Goal: Task Accomplishment & Management: Manage account settings

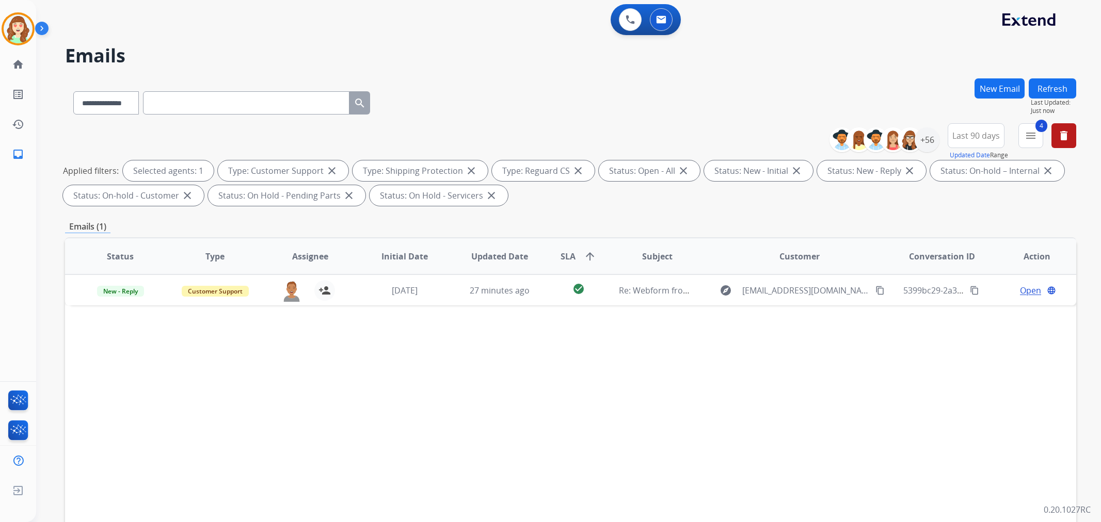
select select "**********"
click at [927, 140] on div "+56" at bounding box center [927, 140] width 25 height 25
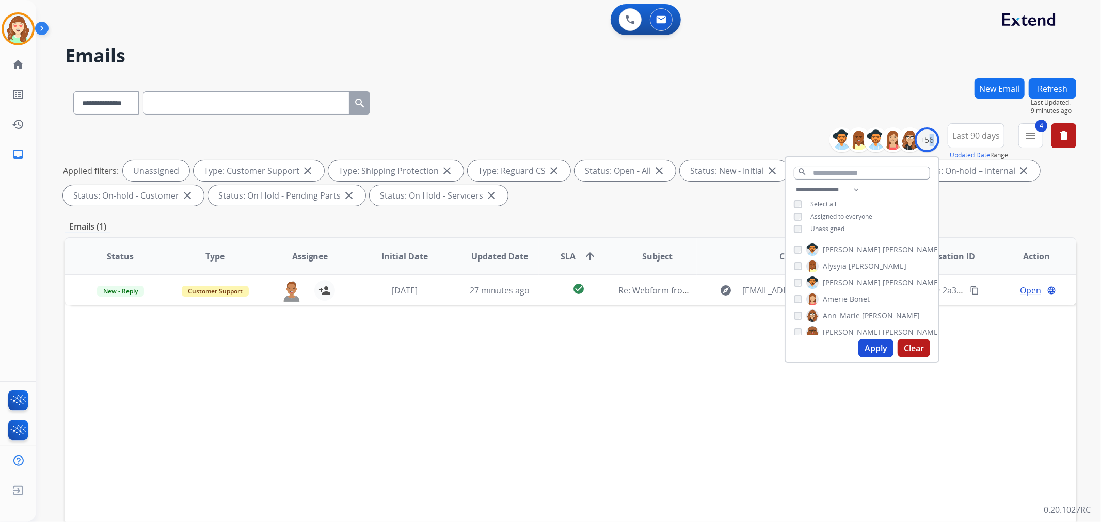
drag, startPoint x: 872, startPoint y: 350, endPoint x: 559, endPoint y: 369, distance: 313.9
click at [873, 348] on button "Apply" at bounding box center [876, 348] width 35 height 19
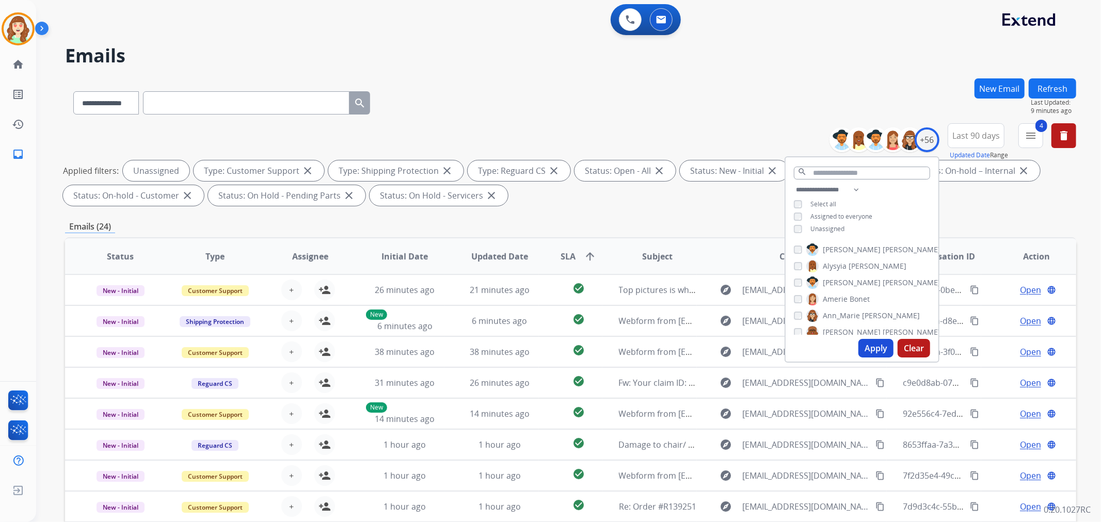
click at [691, 84] on div "**********" at bounding box center [570, 100] width 1011 height 45
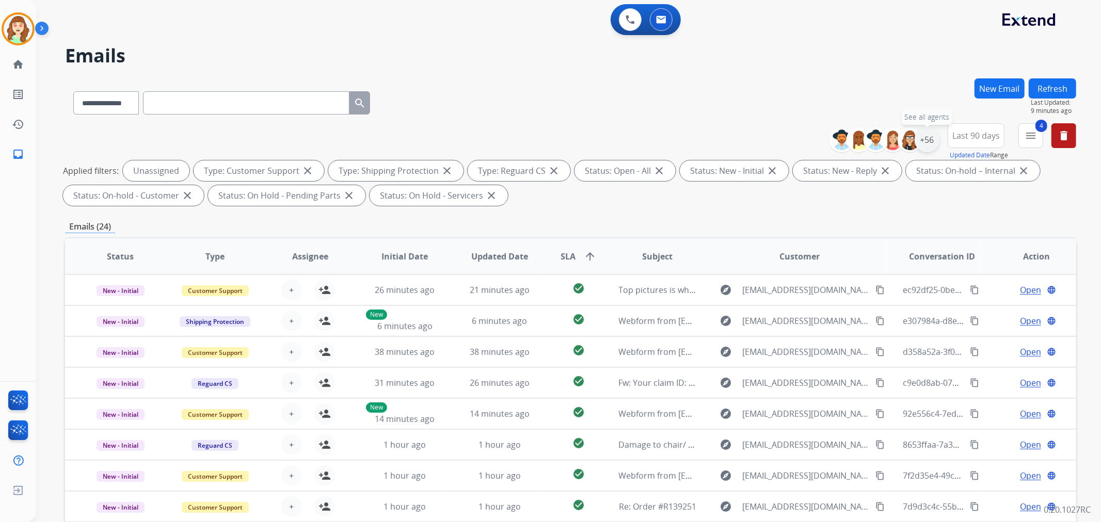
click at [936, 142] on div "+56" at bounding box center [927, 140] width 25 height 25
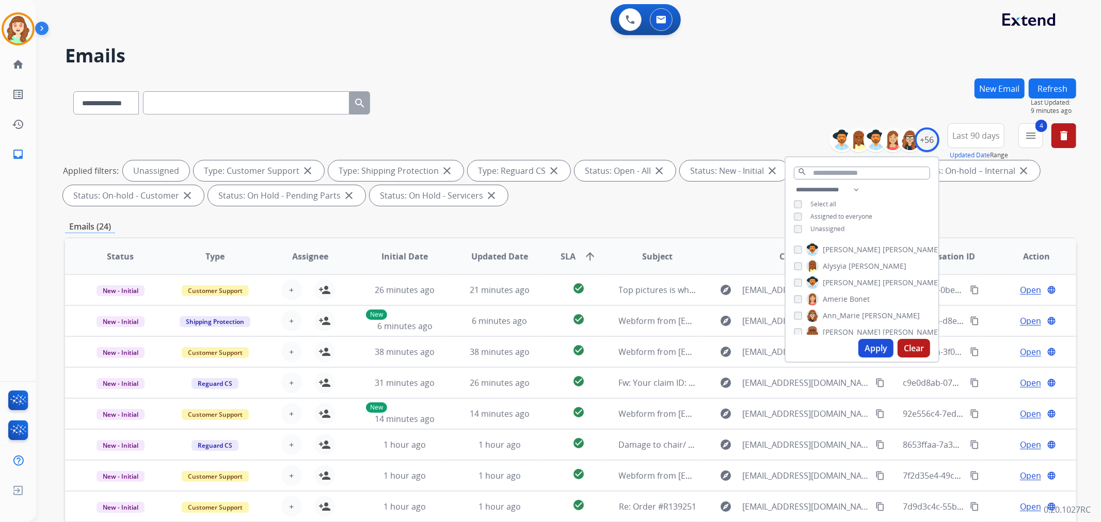
click at [869, 347] on button "Apply" at bounding box center [876, 348] width 35 height 19
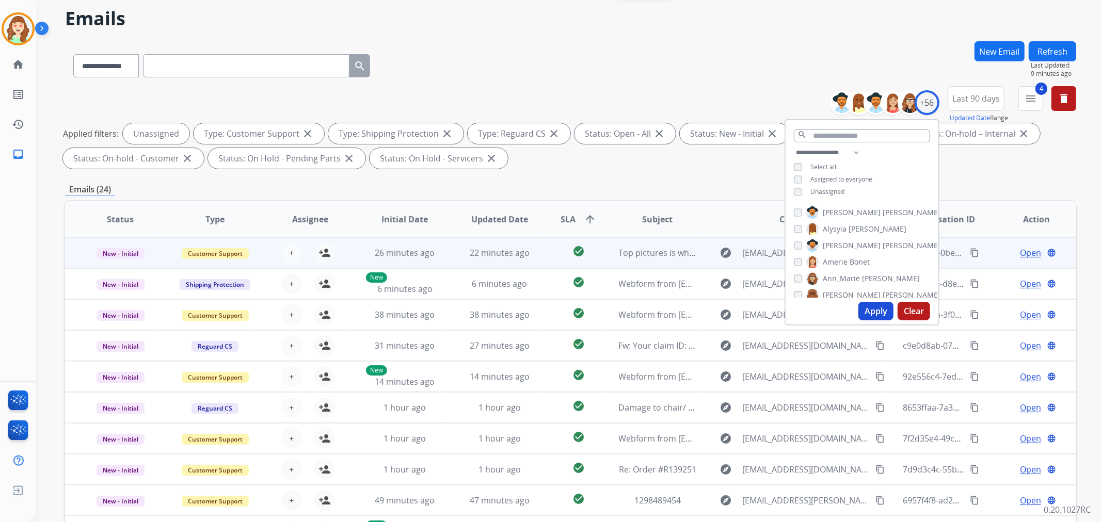
scroll to position [115, 0]
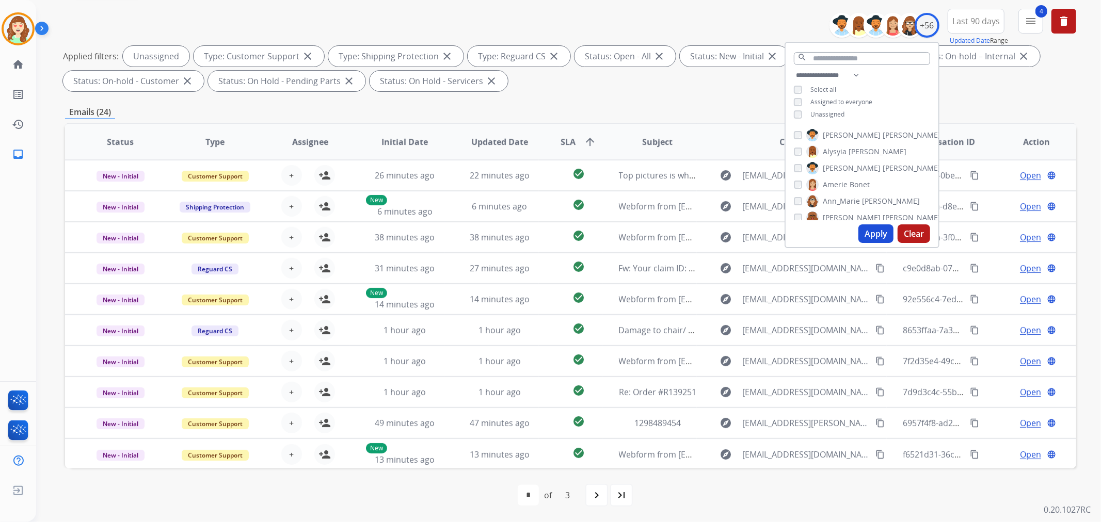
click at [568, 141] on span "SLA" at bounding box center [568, 142] width 15 height 12
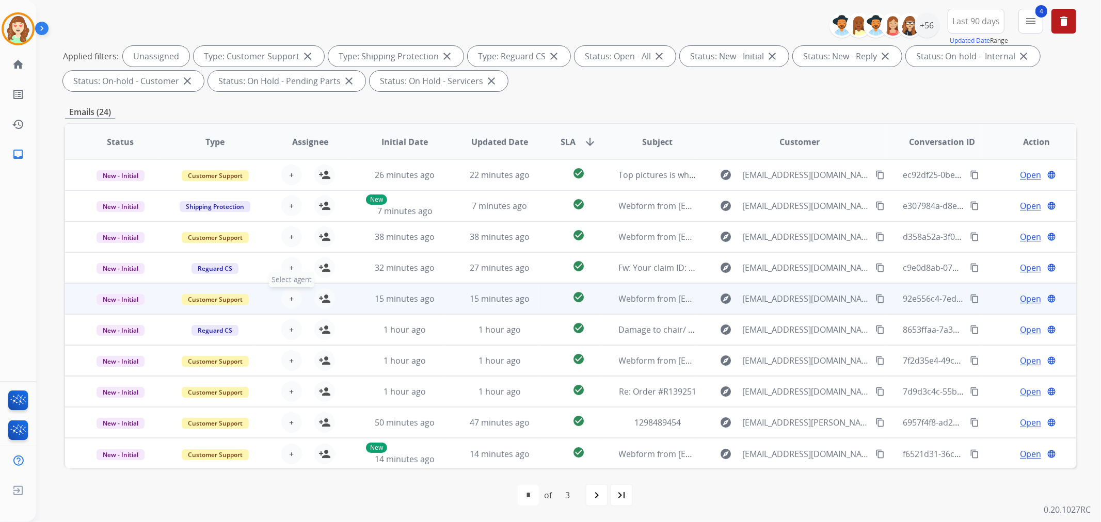
click at [281, 297] on button "+ Select agent" at bounding box center [291, 299] width 21 height 21
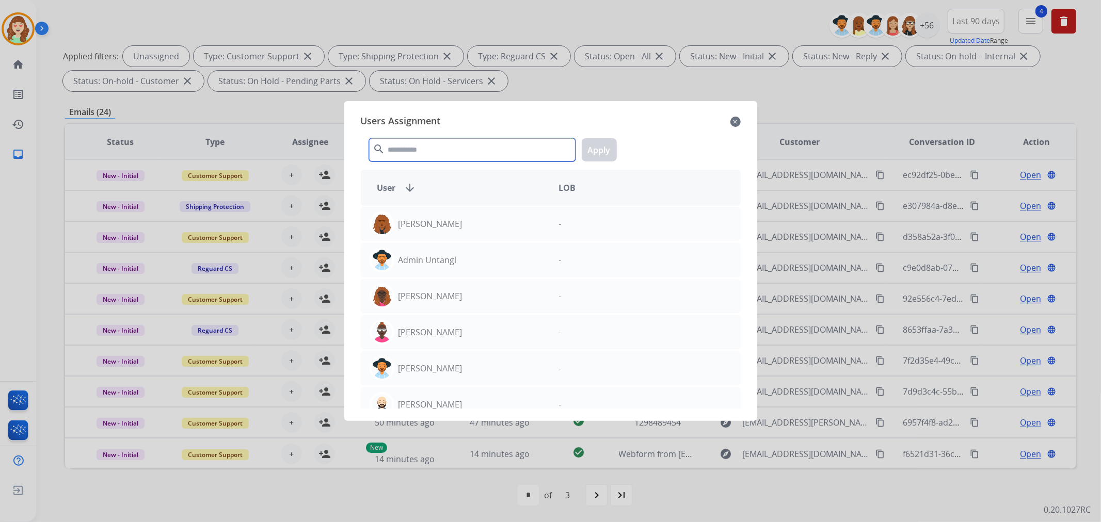
click at [441, 153] on input "text" at bounding box center [472, 149] width 207 height 23
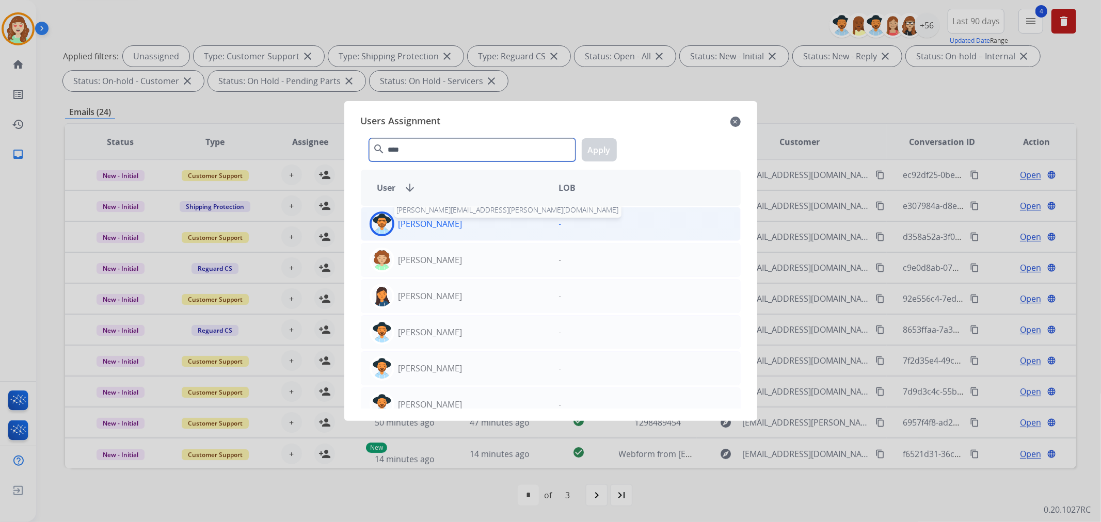
type input "****"
click at [433, 225] on p "[PERSON_NAME]" at bounding box center [431, 224] width 64 height 12
click at [608, 148] on button "Apply" at bounding box center [599, 149] width 35 height 23
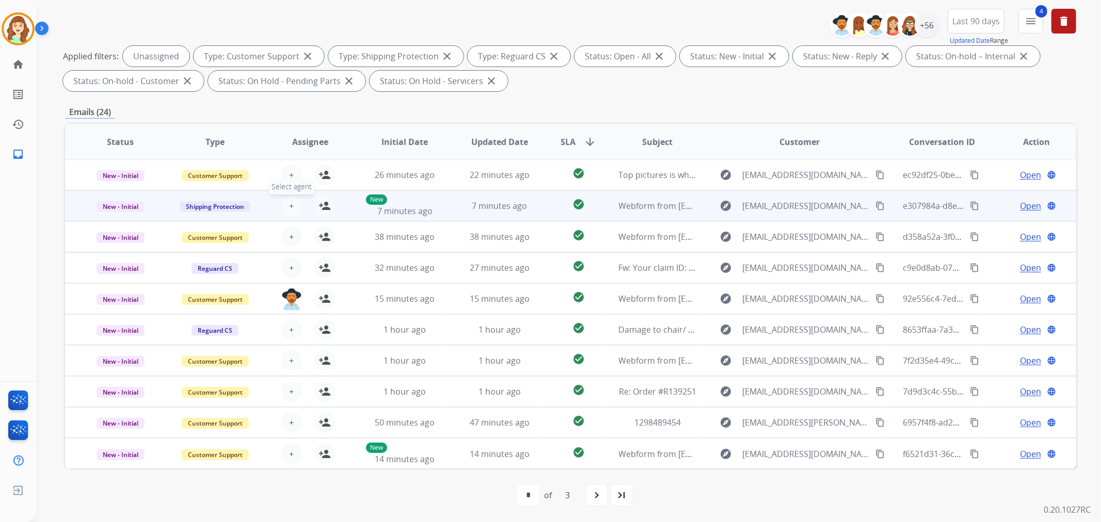
click at [291, 202] on span "+" at bounding box center [291, 206] width 5 height 12
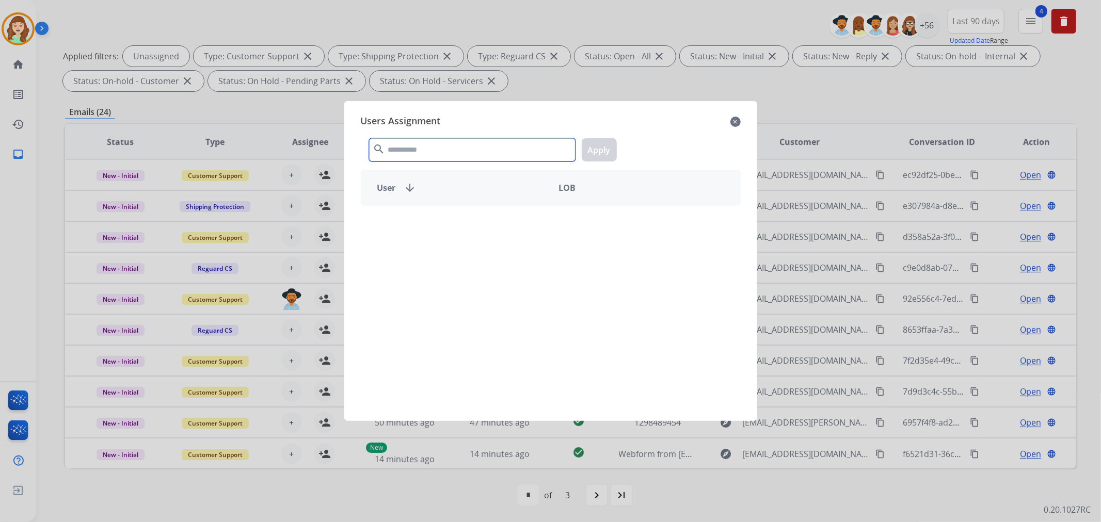
click at [482, 161] on input "text" at bounding box center [472, 149] width 207 height 23
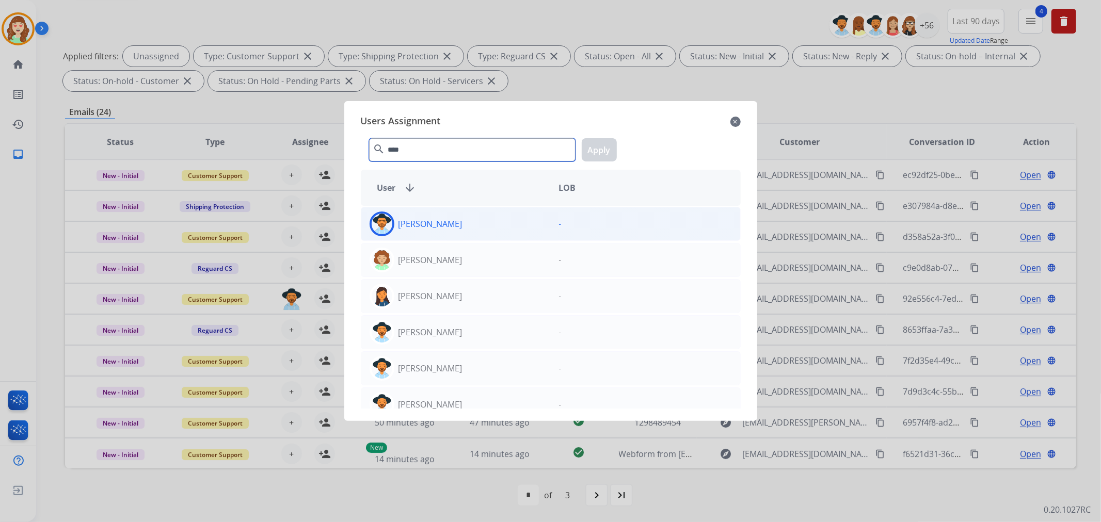
type input "****"
click at [458, 226] on div "[PERSON_NAME]" at bounding box center [455, 224] width 189 height 25
click at [597, 151] on button "Apply" at bounding box center [599, 149] width 35 height 23
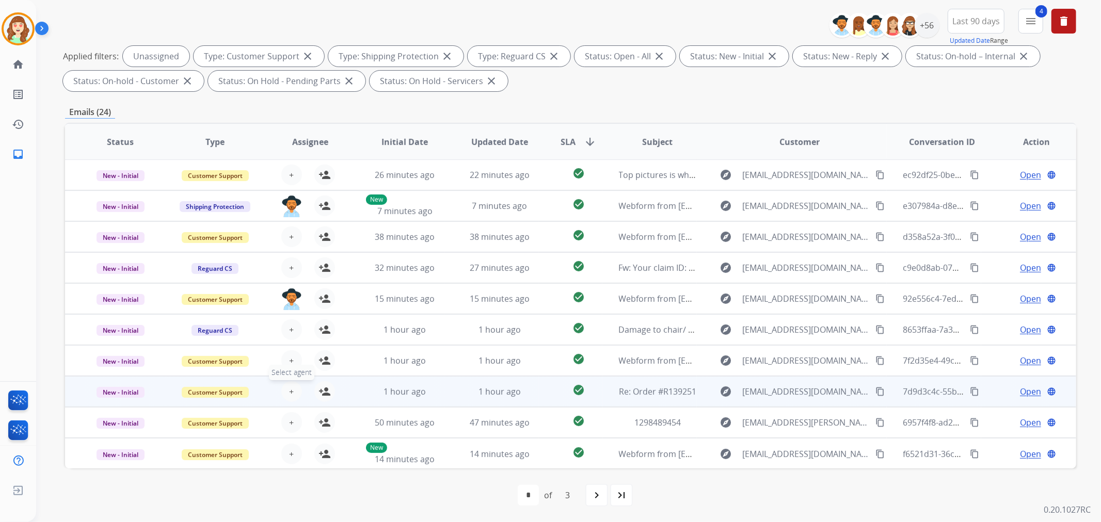
click at [290, 390] on span "+" at bounding box center [291, 392] width 5 height 12
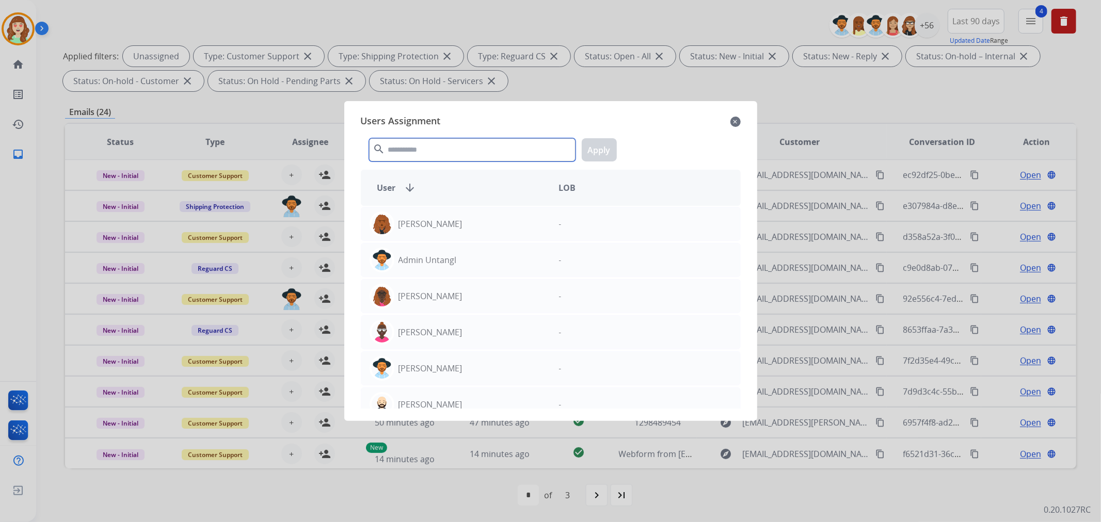
click at [478, 149] on input "text" at bounding box center [472, 149] width 207 height 23
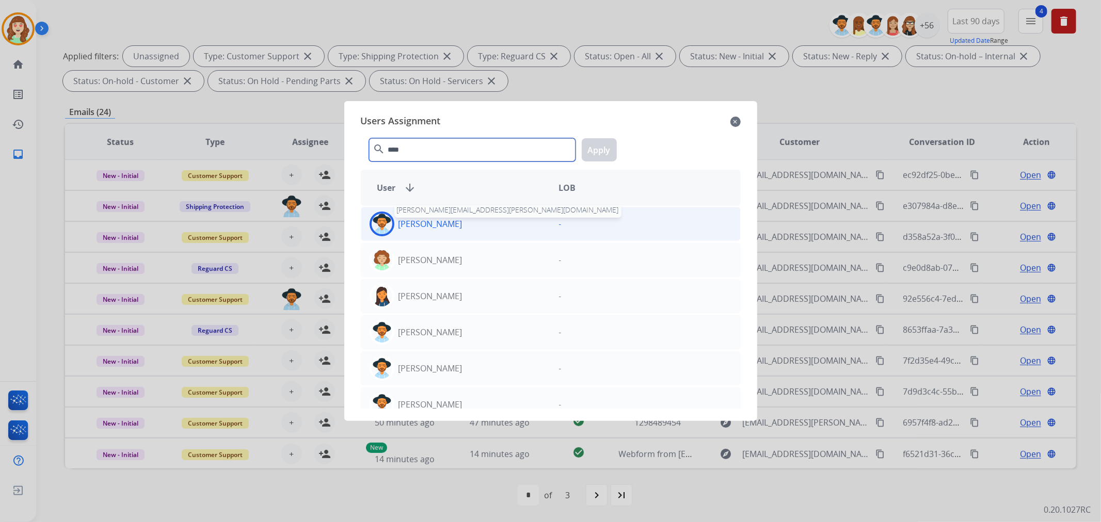
type input "****"
click at [440, 228] on p "[PERSON_NAME]" at bounding box center [431, 224] width 64 height 12
click at [603, 155] on button "Apply" at bounding box center [599, 149] width 35 height 23
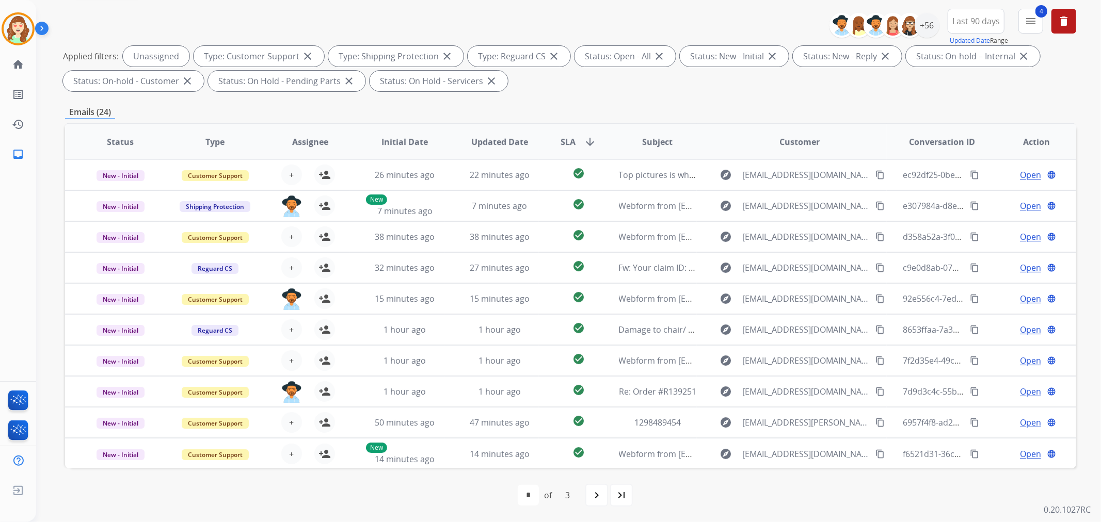
click at [596, 494] on mat-icon "navigate_next" at bounding box center [597, 495] width 12 height 12
select select "*"
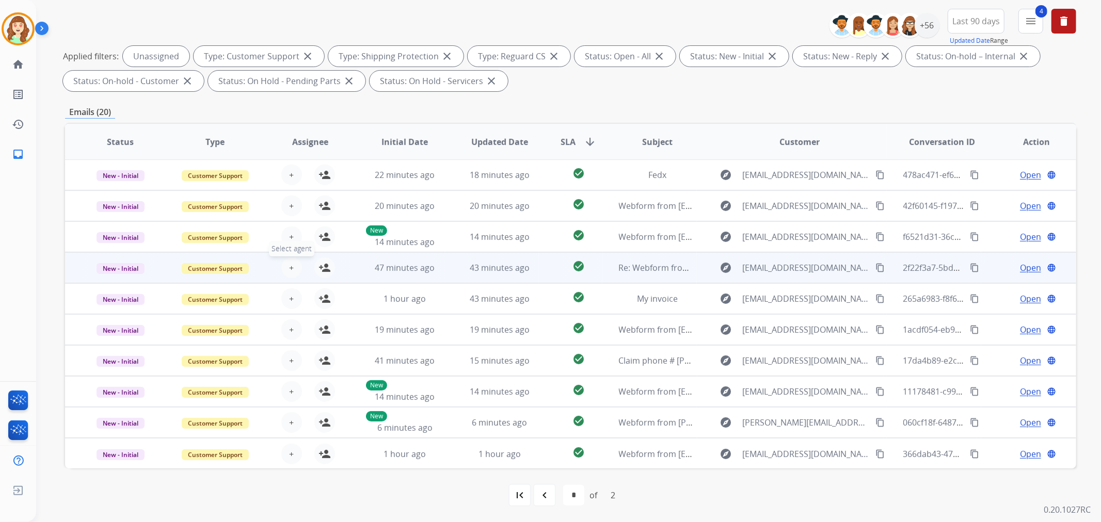
click at [290, 270] on span "+" at bounding box center [291, 268] width 5 height 12
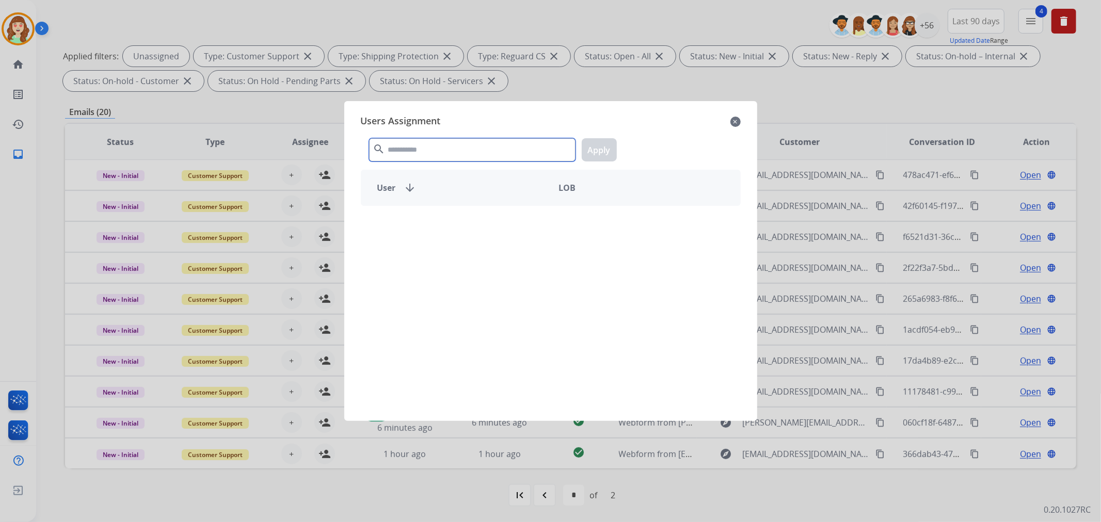
click at [431, 146] on input "text" at bounding box center [472, 149] width 207 height 23
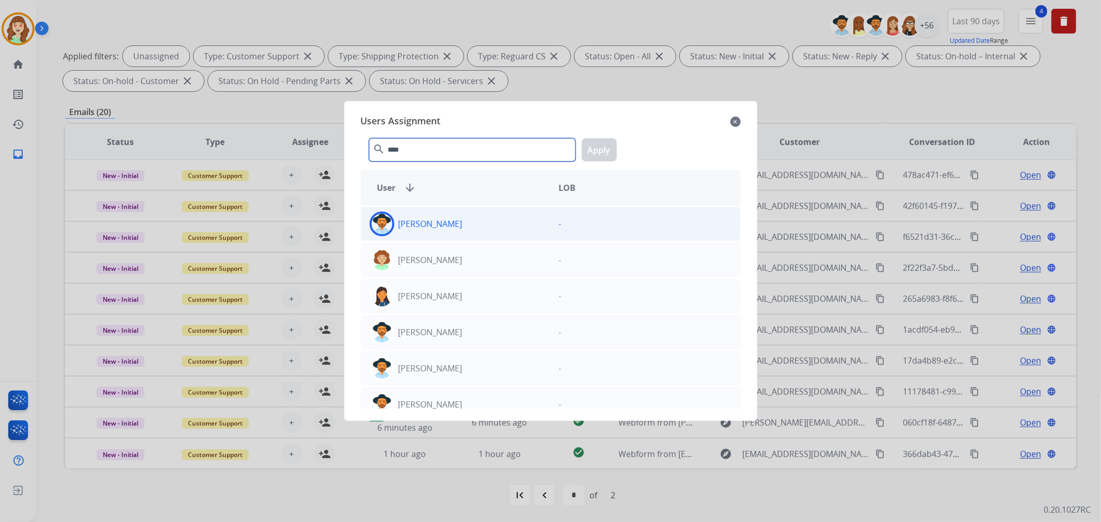
type input "****"
click at [493, 231] on div "[PERSON_NAME]" at bounding box center [455, 224] width 189 height 25
click at [599, 142] on button "Apply" at bounding box center [599, 149] width 35 height 23
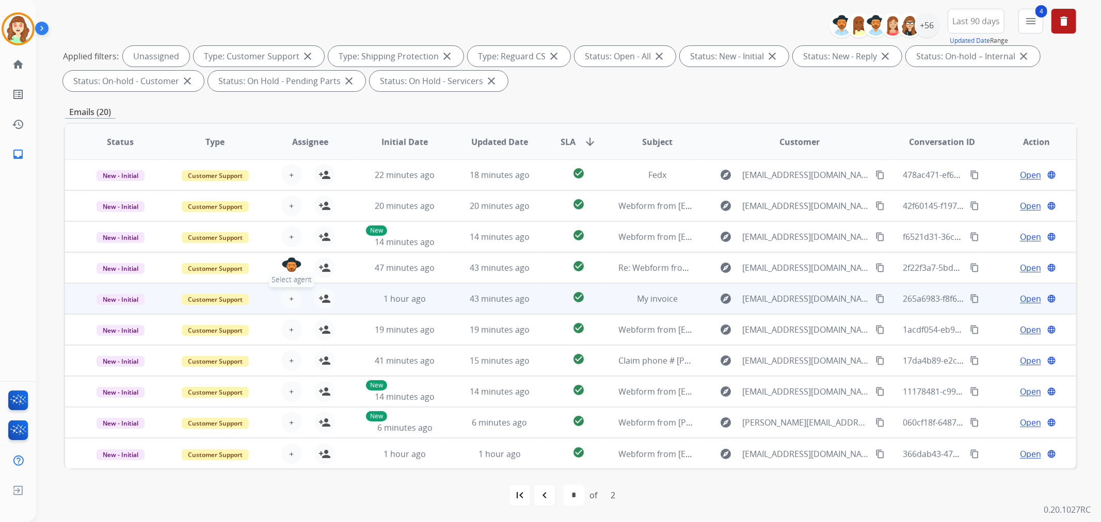
click at [285, 297] on button "+ Select agent" at bounding box center [291, 299] width 21 height 21
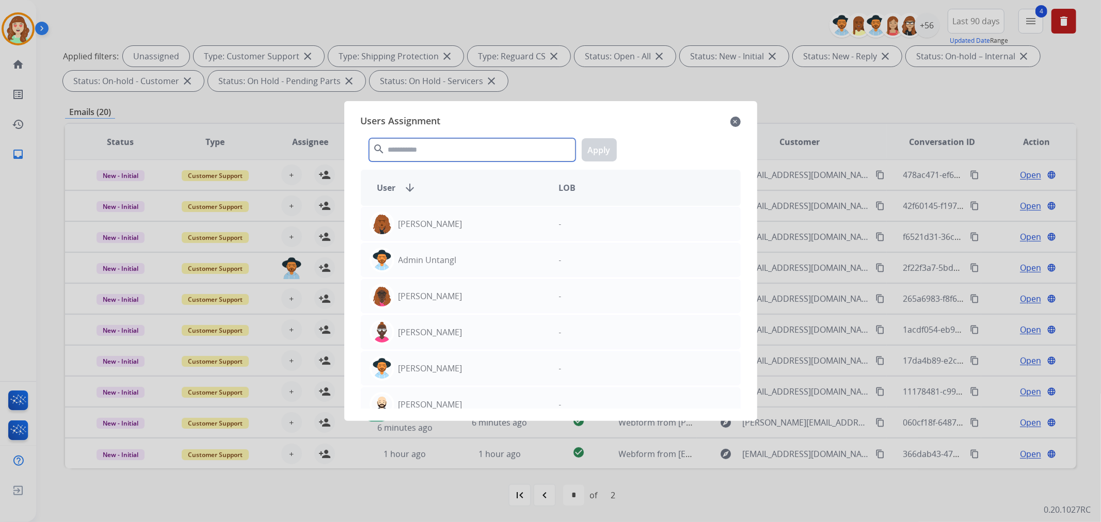
click at [425, 148] on input "text" at bounding box center [472, 149] width 207 height 23
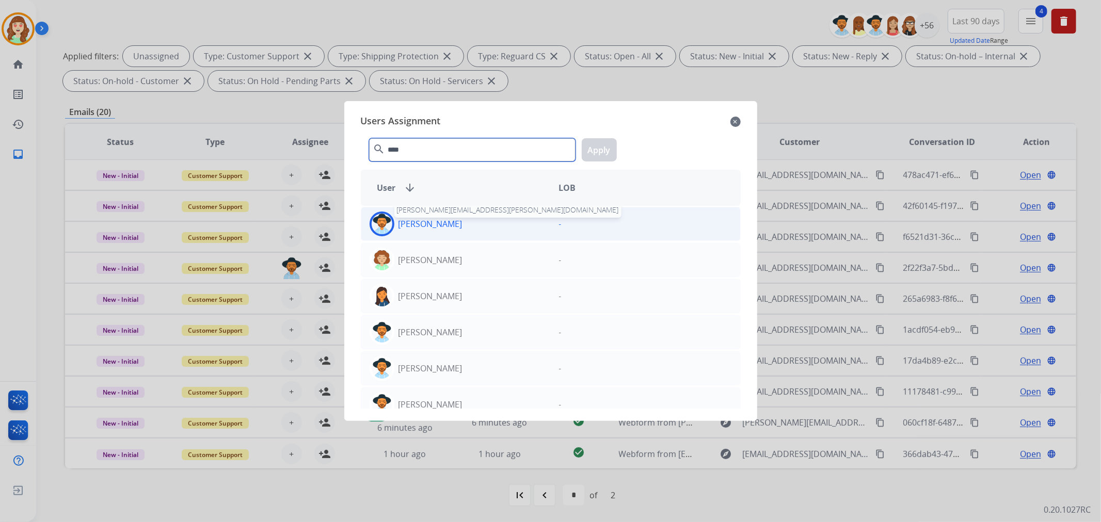
type input "****"
drag, startPoint x: 437, startPoint y: 229, endPoint x: 518, endPoint y: 208, distance: 83.9
click at [438, 229] on p "[PERSON_NAME]" at bounding box center [431, 224] width 64 height 12
click at [596, 145] on button "Apply" at bounding box center [599, 149] width 35 height 23
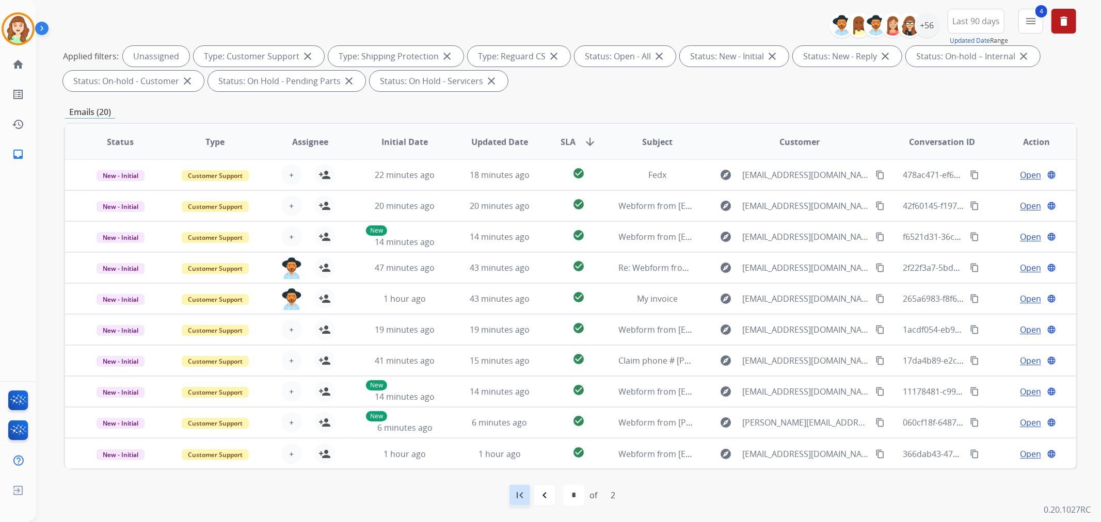
click at [512, 494] on div "first_page" at bounding box center [520, 495] width 23 height 23
select select "*"
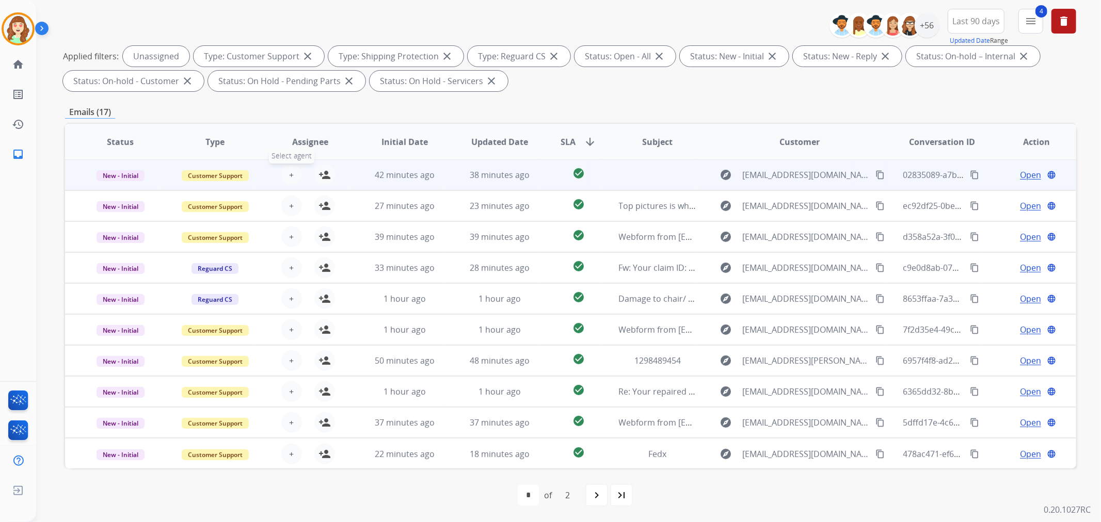
click at [292, 173] on button "+ Select agent" at bounding box center [291, 175] width 21 height 21
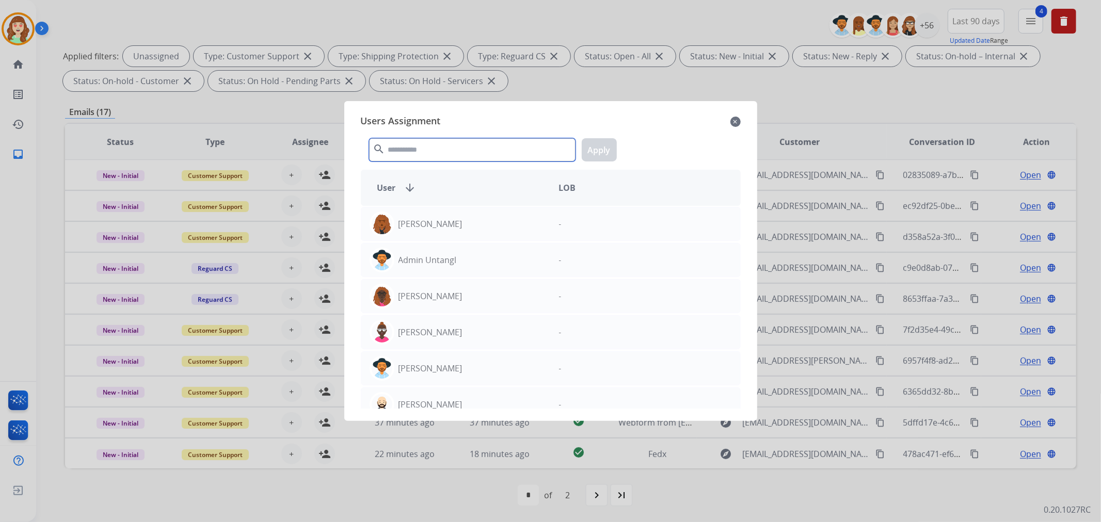
click at [440, 152] on input "text" at bounding box center [472, 149] width 207 height 23
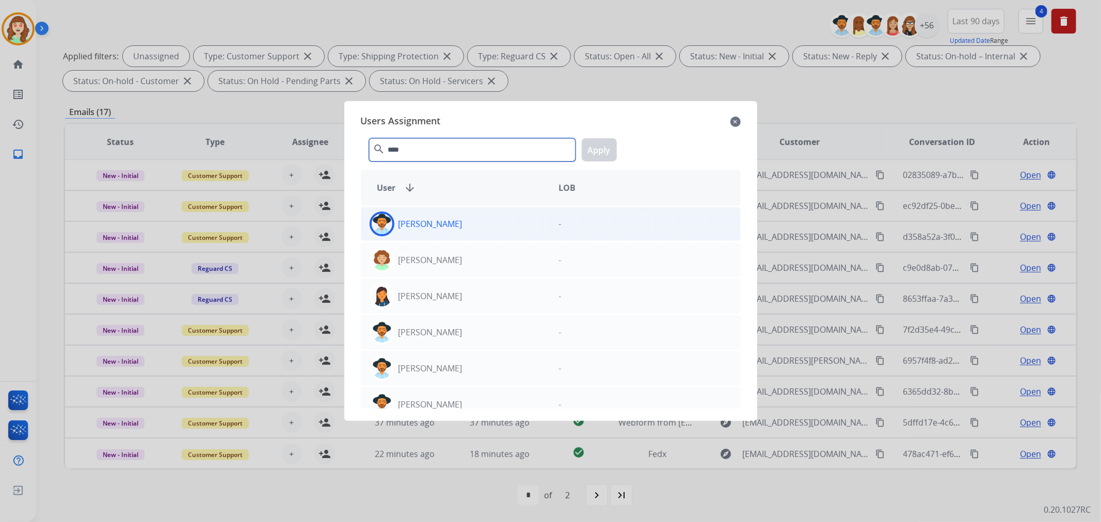
type input "****"
click at [501, 224] on div "[PERSON_NAME]" at bounding box center [455, 224] width 189 height 25
click at [601, 156] on button "Apply" at bounding box center [599, 149] width 35 height 23
